Goal: Task Accomplishment & Management: Manage account settings

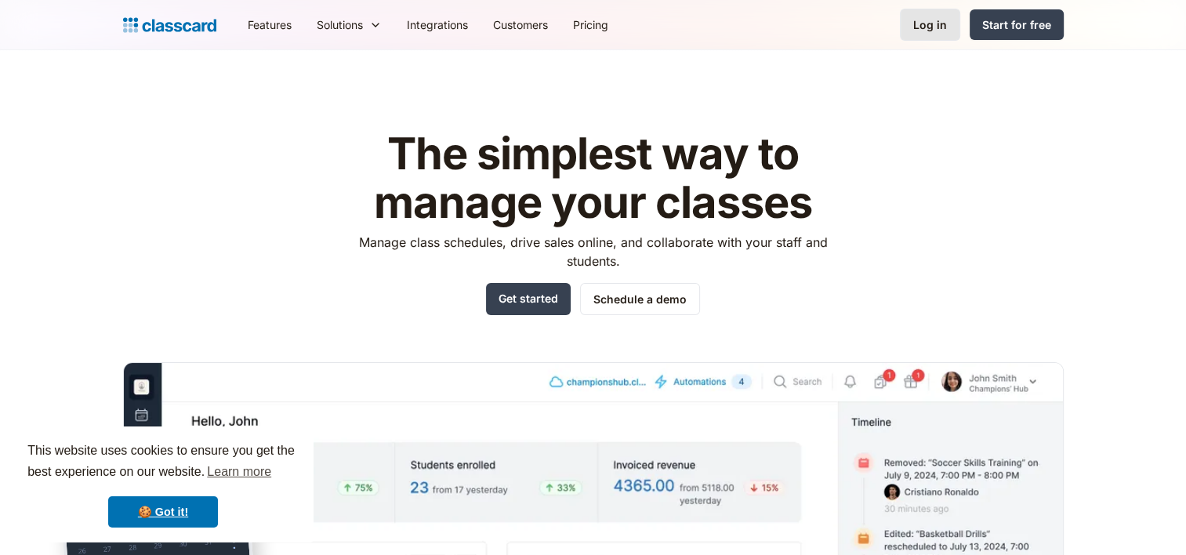
click at [936, 27] on div "Log in" at bounding box center [930, 24] width 34 height 16
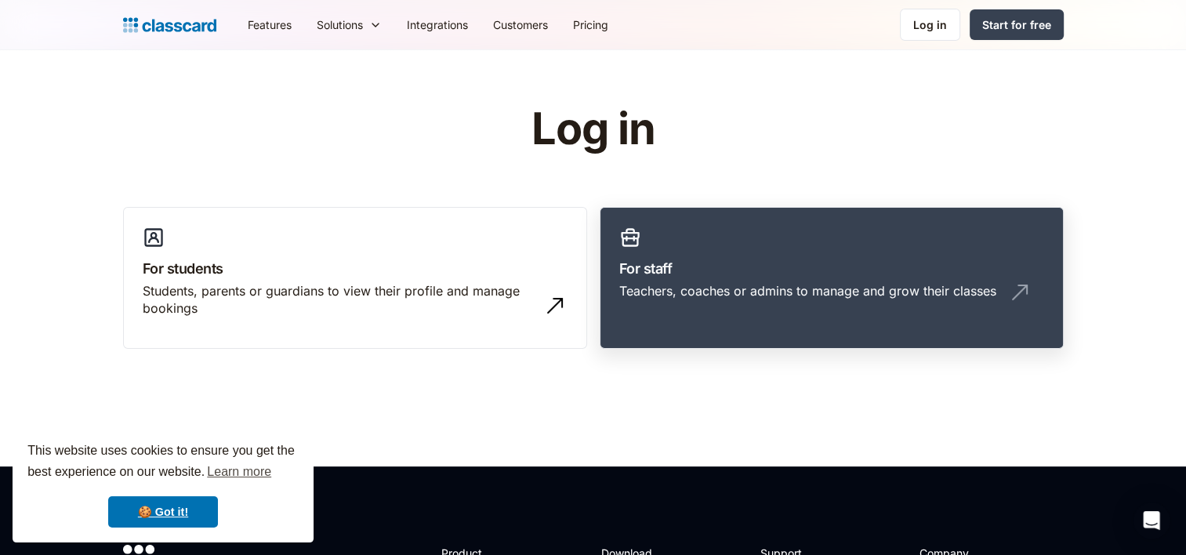
click at [855, 276] on h3 "For staff" at bounding box center [831, 268] width 425 height 21
